Goal: Information Seeking & Learning: Understand process/instructions

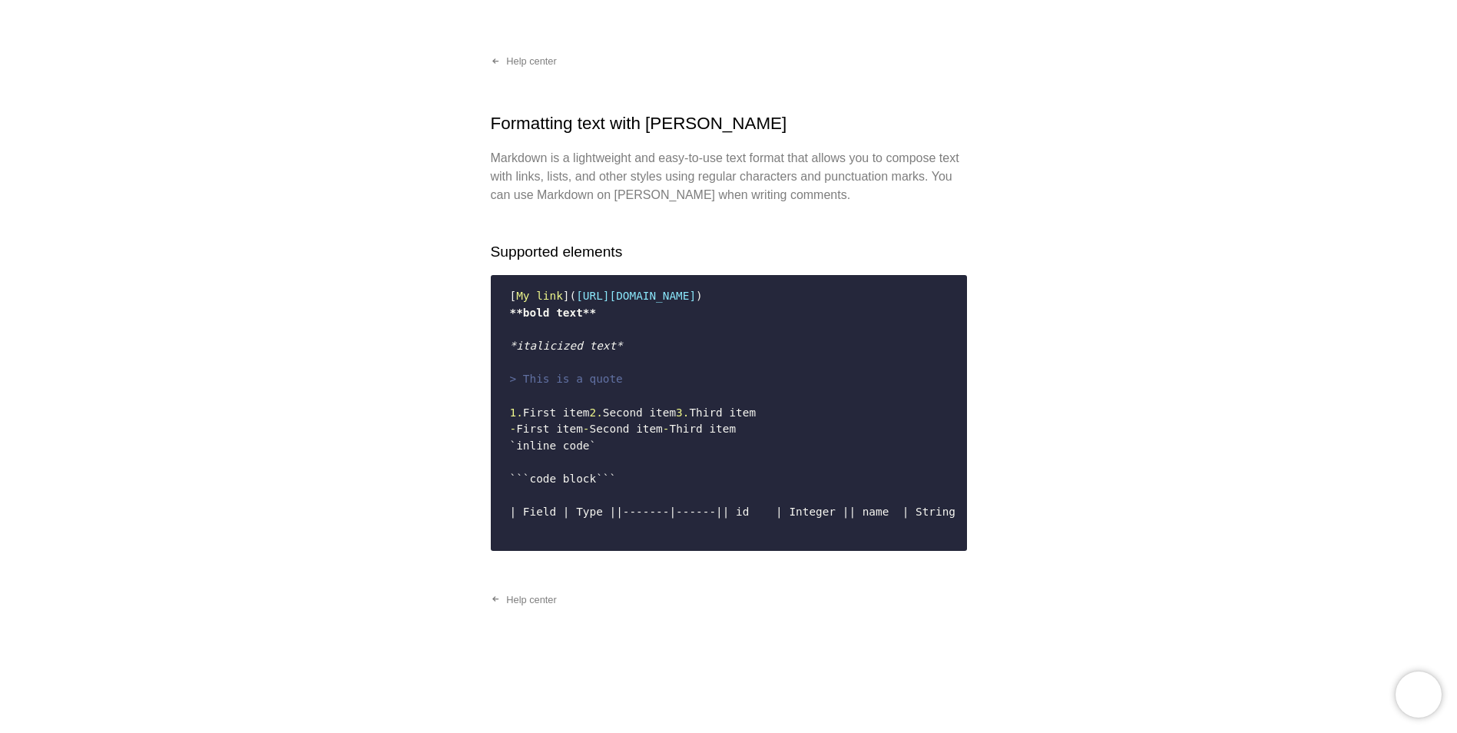
scroll to position [271, 0]
drag, startPoint x: 573, startPoint y: 352, endPoint x: 546, endPoint y: 336, distance: 31.7
click at [546, 336] on code "[ My link ]( [URL][DOMAIN_NAME] ) **bold text** *italicized text* > This is a q…" at bounding box center [729, 412] width 456 height 261
click at [546, 333] on code "[ My link ]( [URL][DOMAIN_NAME] ) **bold text** *italicized text* > This is a q…" at bounding box center [729, 412] width 456 height 261
drag, startPoint x: 534, startPoint y: 292, endPoint x: 564, endPoint y: 296, distance: 29.5
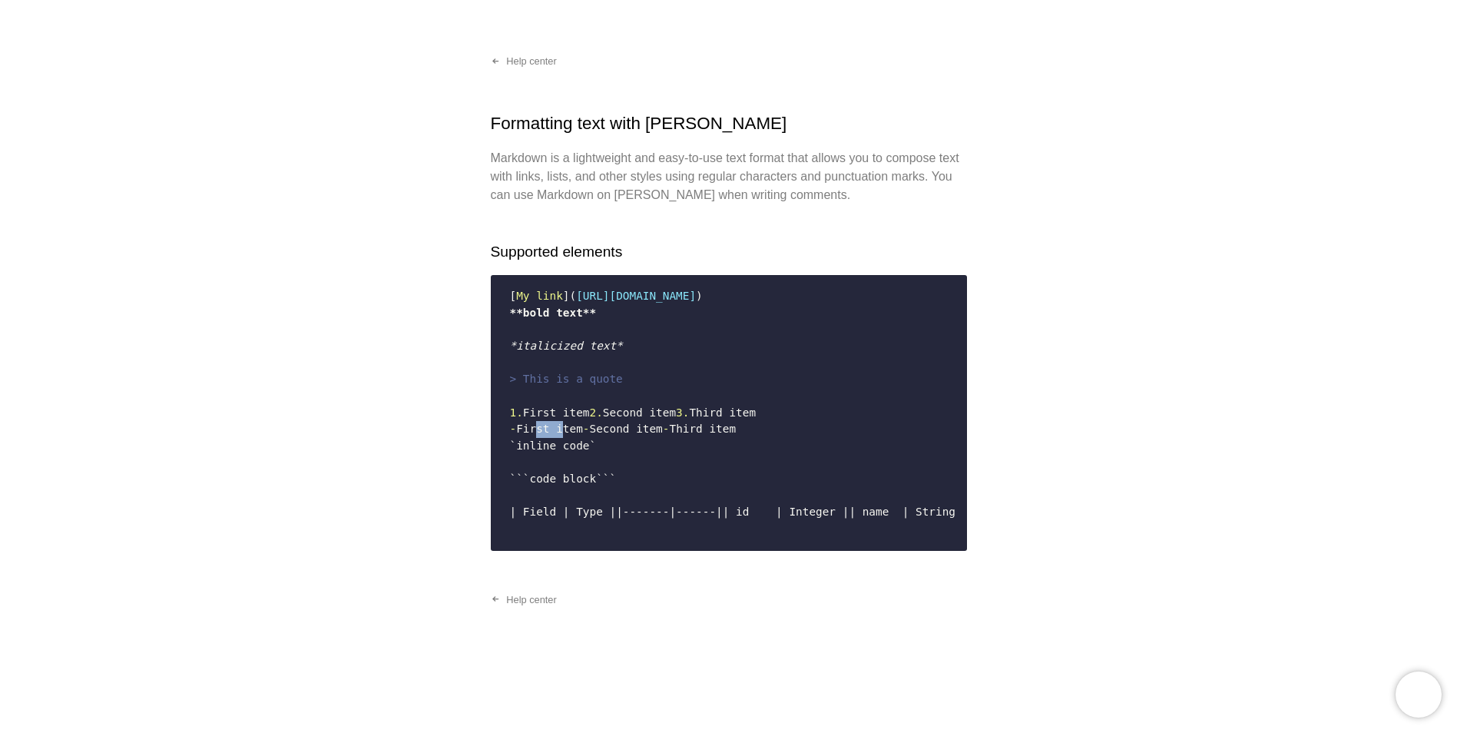
click at [564, 422] on span "First item" at bounding box center [549, 428] width 67 height 12
drag, startPoint x: 564, startPoint y: 296, endPoint x: 580, endPoint y: 304, distance: 17.9
click at [589, 422] on span "Second item" at bounding box center [625, 428] width 73 height 12
drag, startPoint x: 623, startPoint y: 347, endPoint x: 522, endPoint y: 349, distance: 100.6
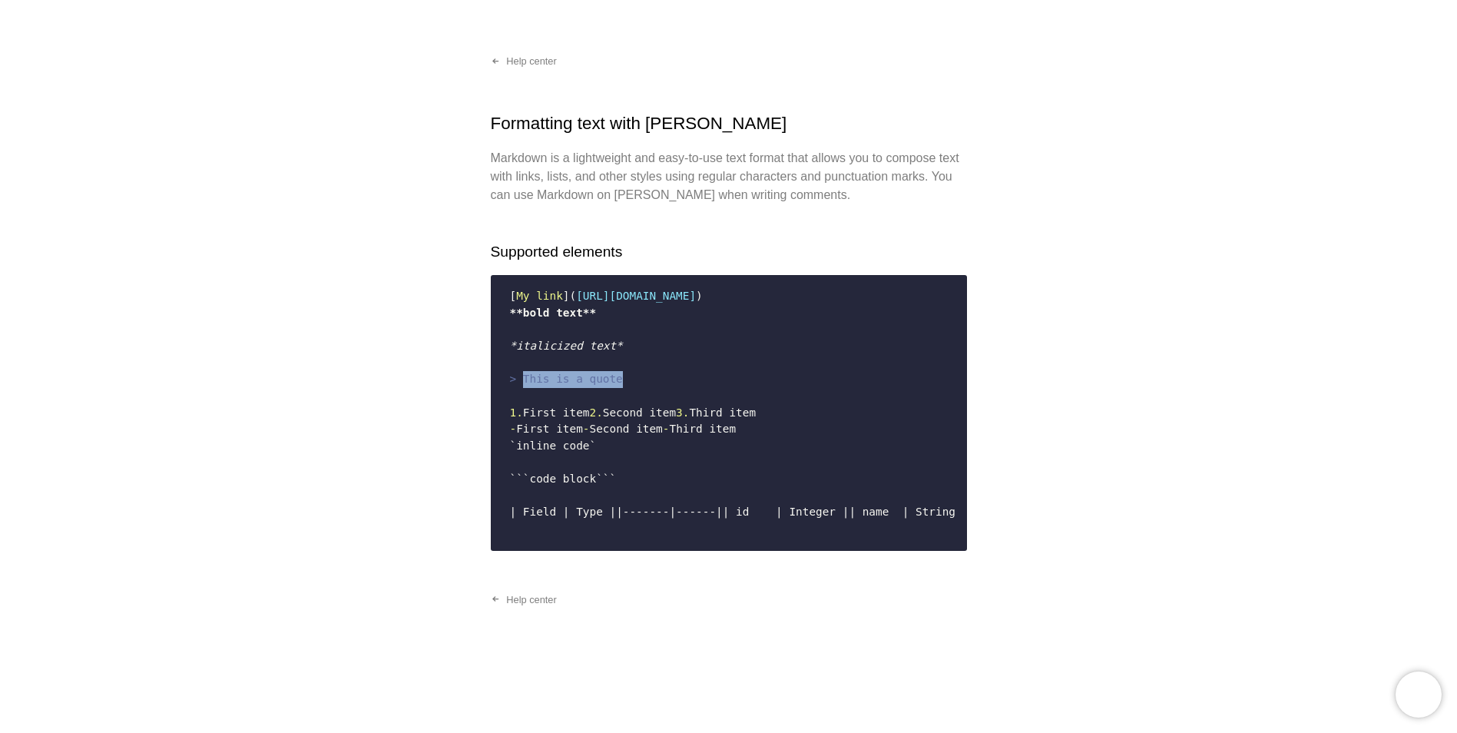
click at [522, 349] on code "[ My link ]( [URL][DOMAIN_NAME] ) **bold text** *italicized text* > This is a q…" at bounding box center [729, 412] width 456 height 261
click at [522, 372] on span "> This is a quote" at bounding box center [566, 378] width 113 height 12
drag, startPoint x: 523, startPoint y: 317, endPoint x: 597, endPoint y: 307, distance: 74.4
click at [597, 339] on span "*italicized text*" at bounding box center [566, 345] width 113 height 12
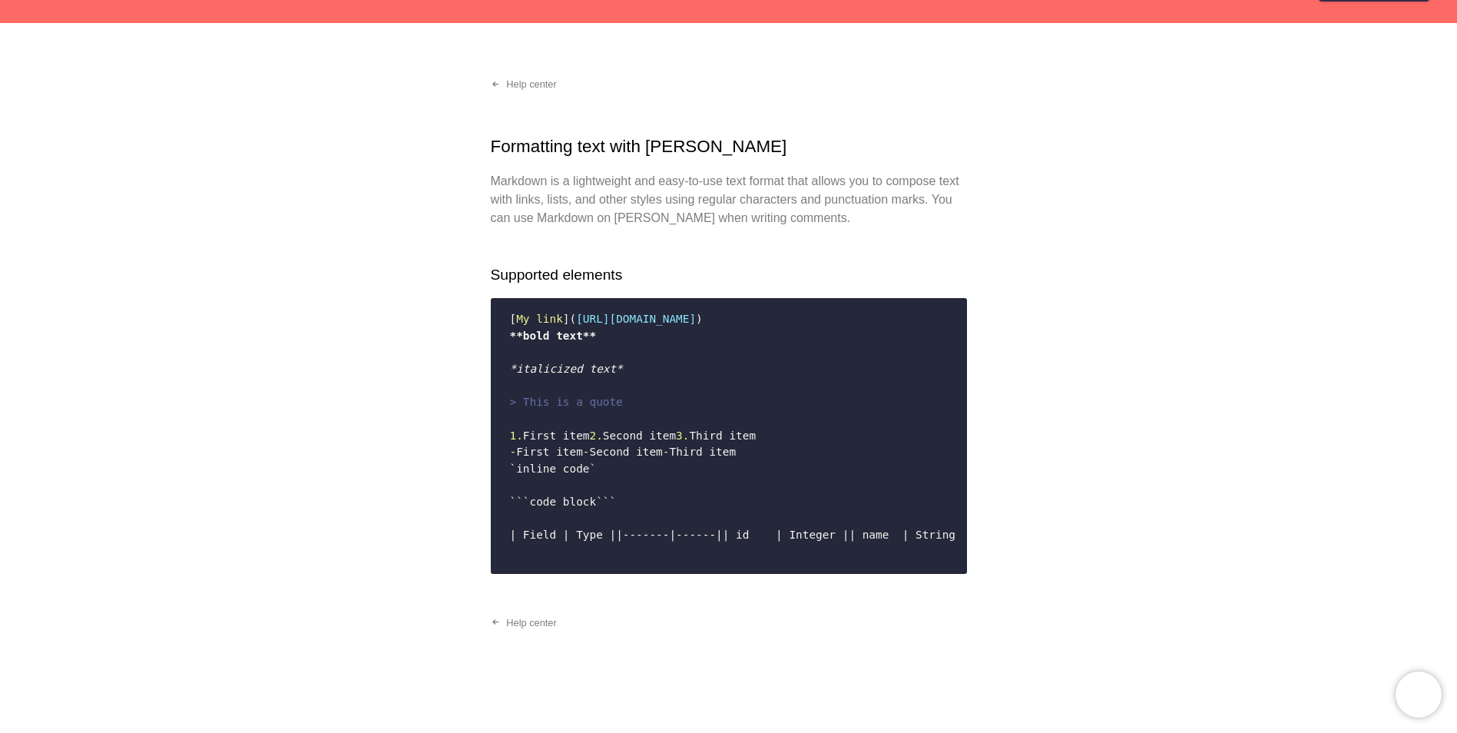
scroll to position [41, 0]
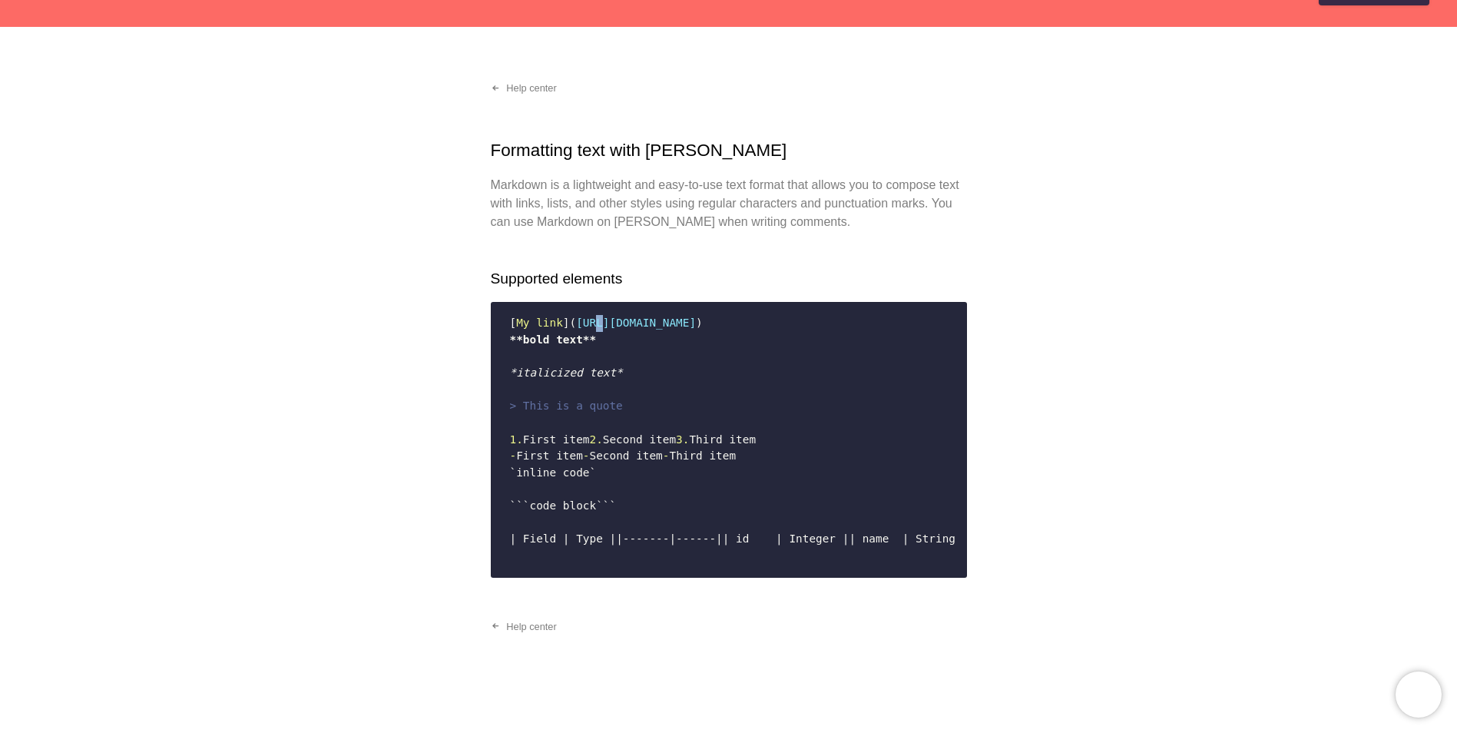
click at [591, 315] on code "[ My link ]( [URL][DOMAIN_NAME] ) **bold text** *italicized text* > This is a q…" at bounding box center [729, 439] width 456 height 261
click at [591, 322] on span "[URL][DOMAIN_NAME]" at bounding box center [636, 322] width 120 height 12
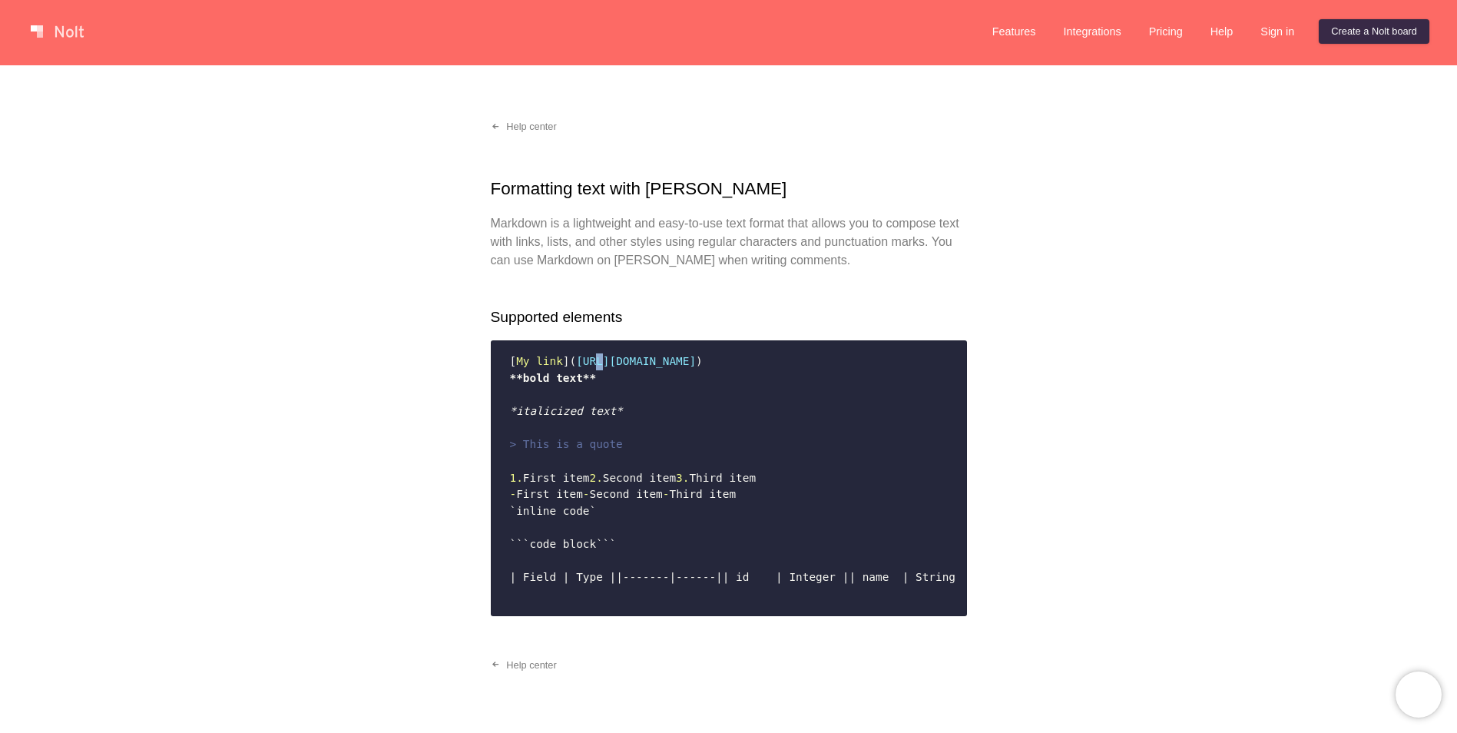
scroll to position [0, 0]
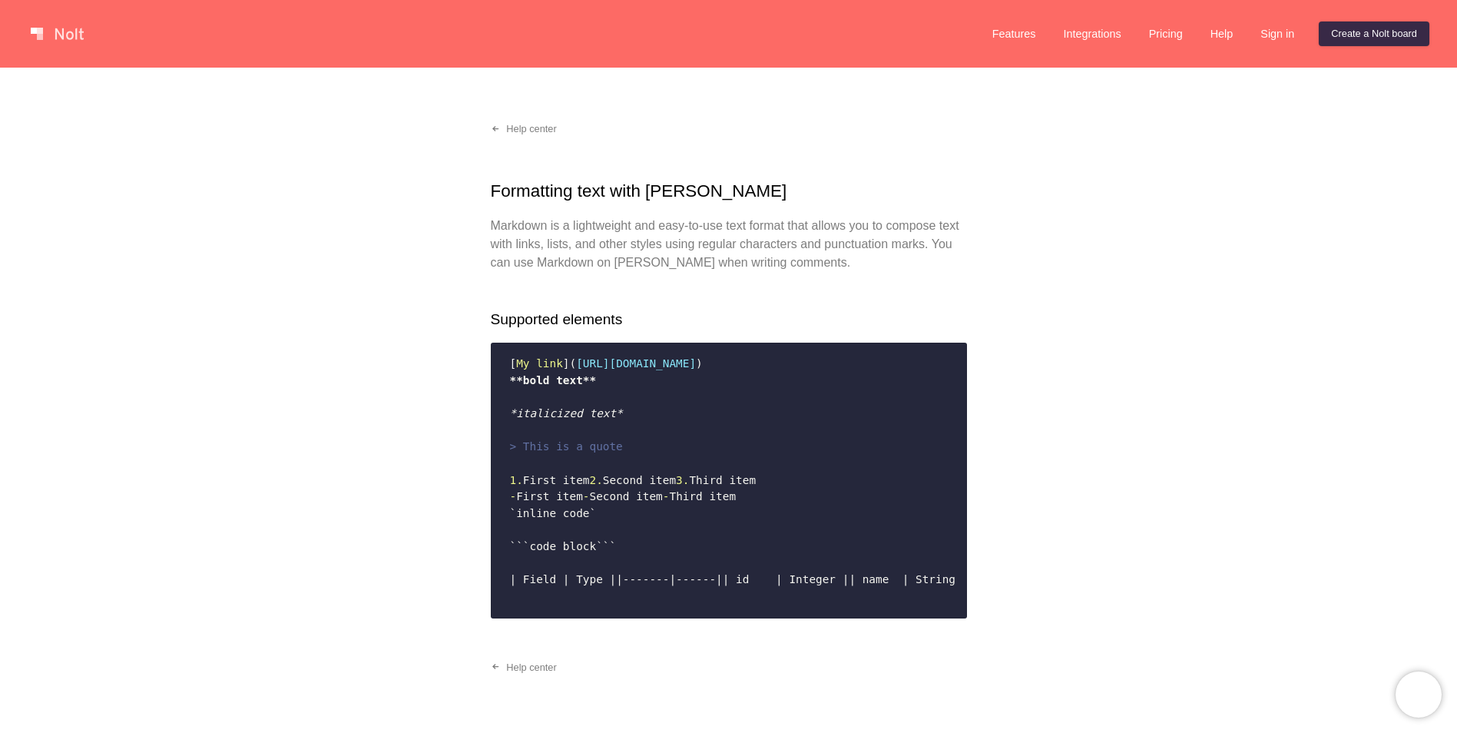
click at [61, 47] on div at bounding box center [501, 33] width 952 height 31
click at [67, 37] on link at bounding box center [57, 34] width 65 height 25
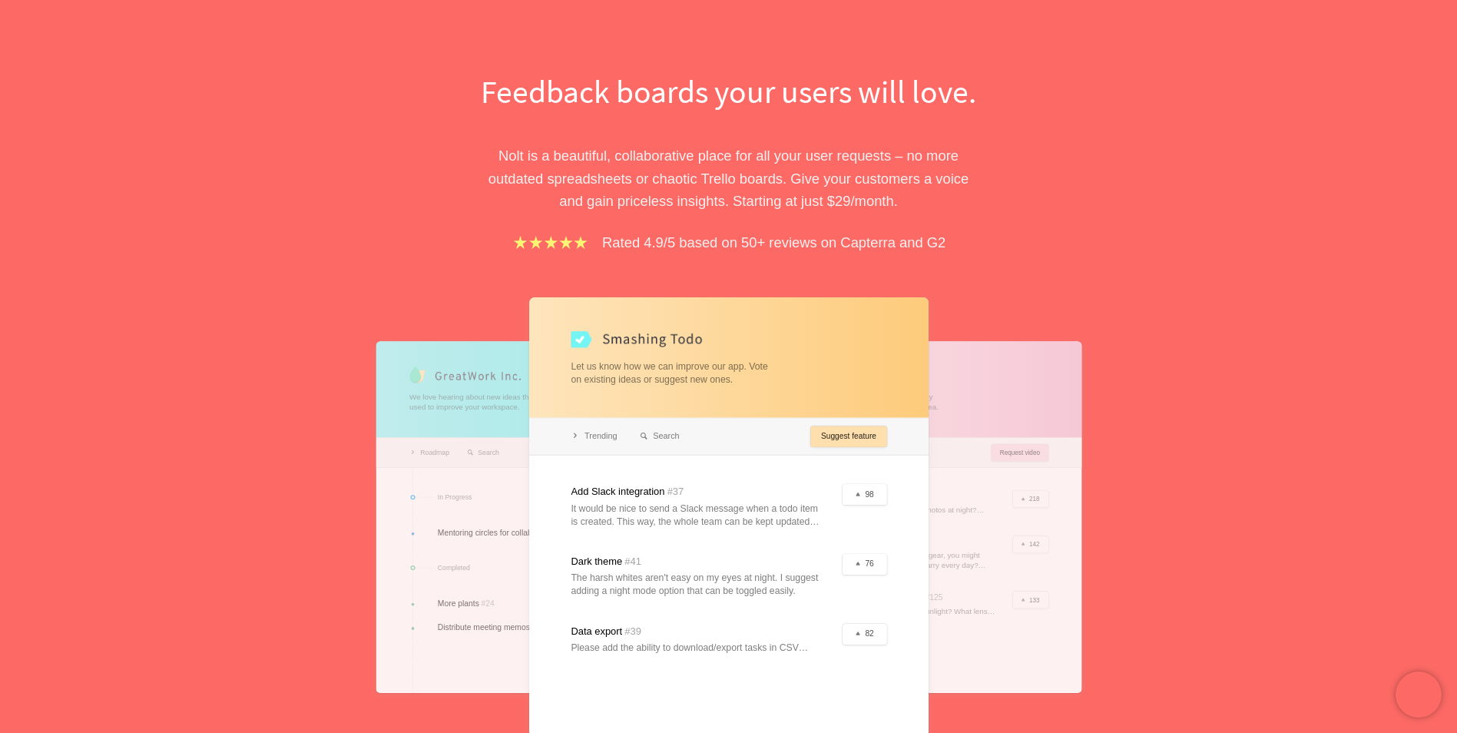
scroll to position [77, 0]
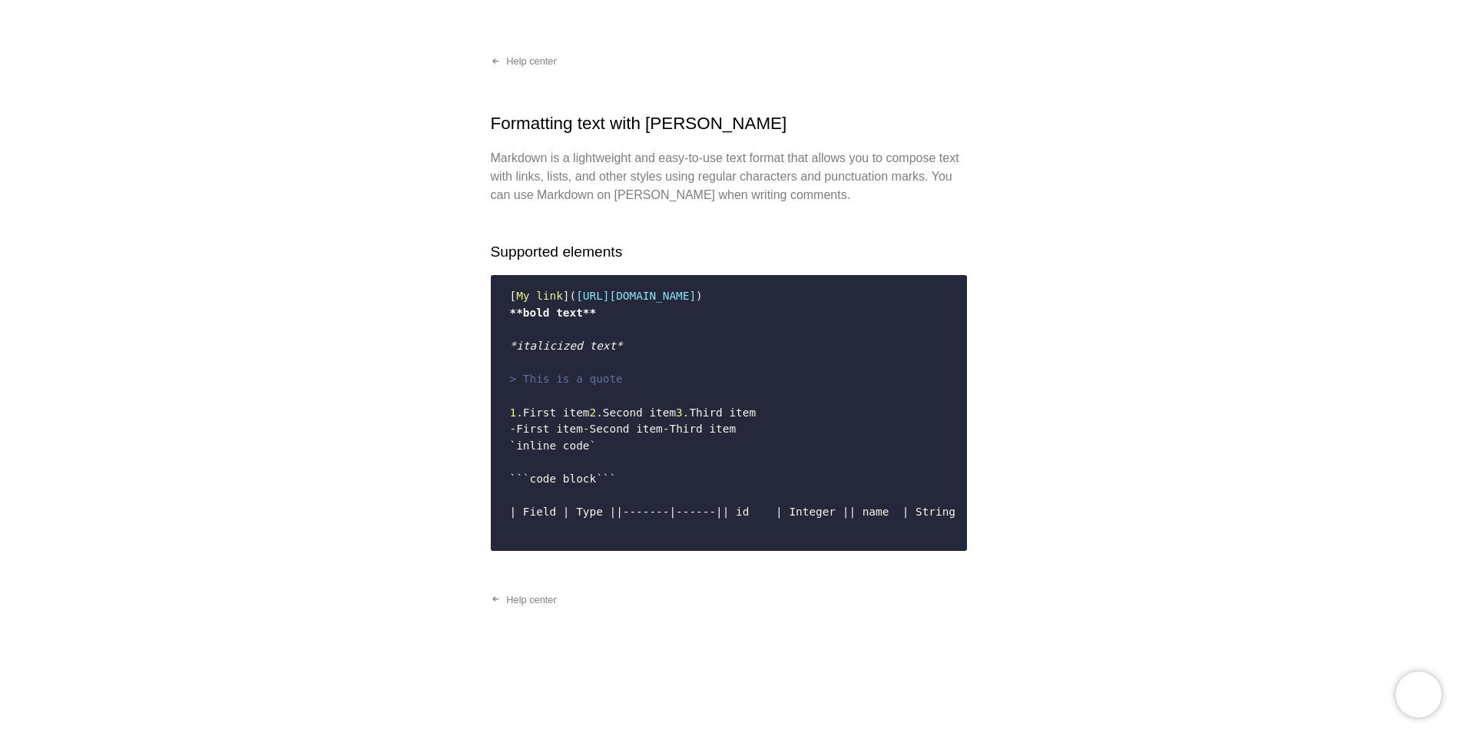
scroll to position [77, 0]
